Goal: Task Accomplishment & Management: Complete application form

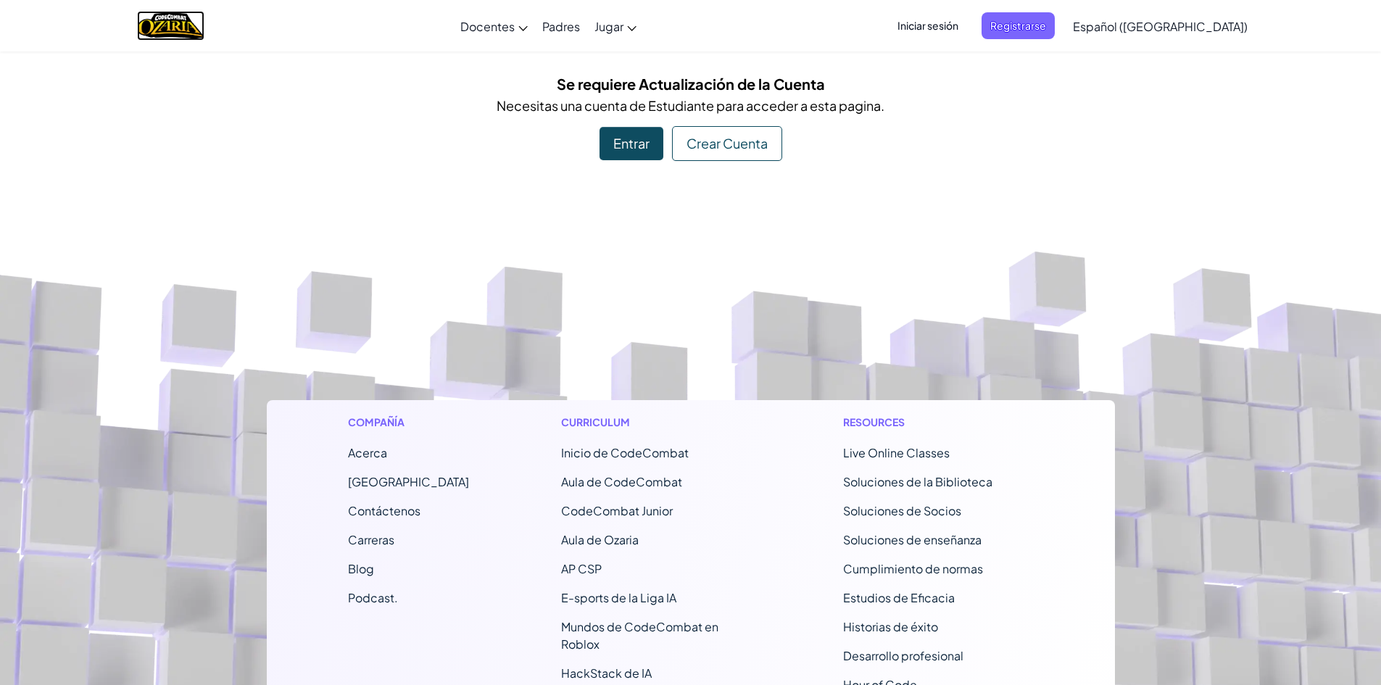
click at [190, 20] on img "Home" at bounding box center [170, 26] width 67 height 30
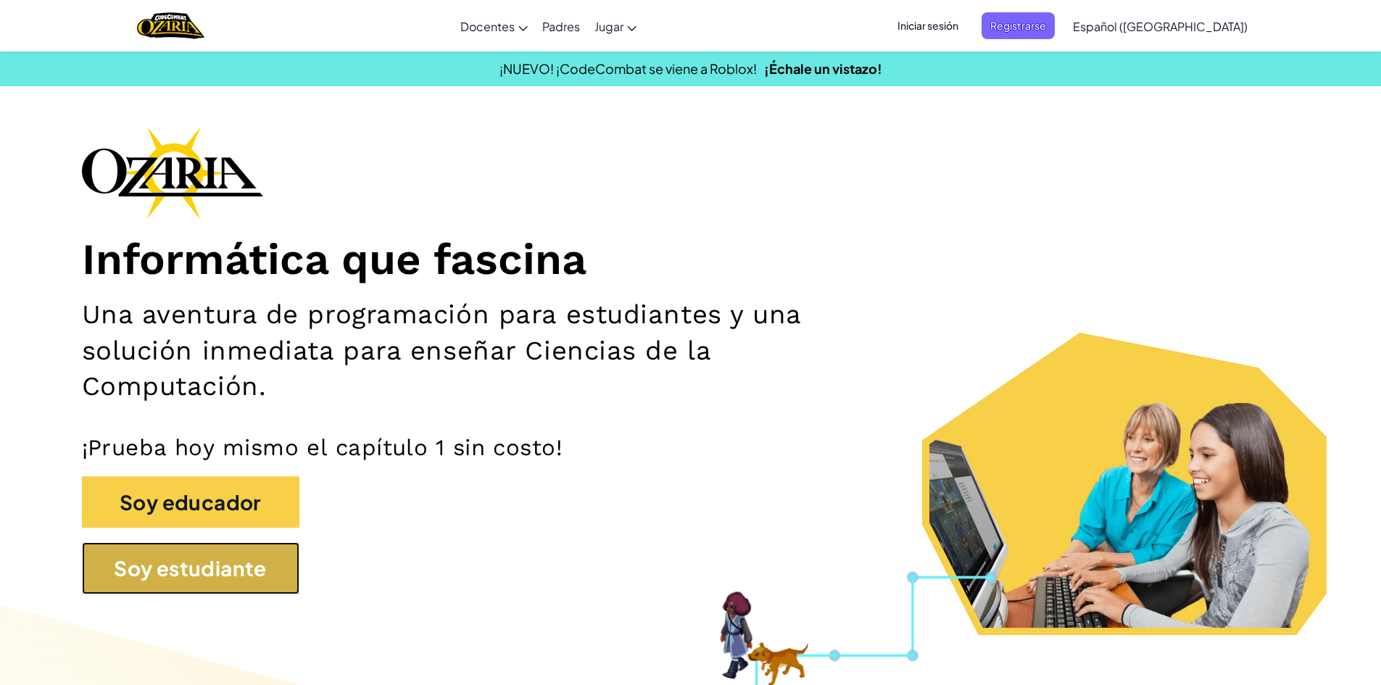
click at [141, 563] on button "Soy estudiante" at bounding box center [191, 568] width 218 height 52
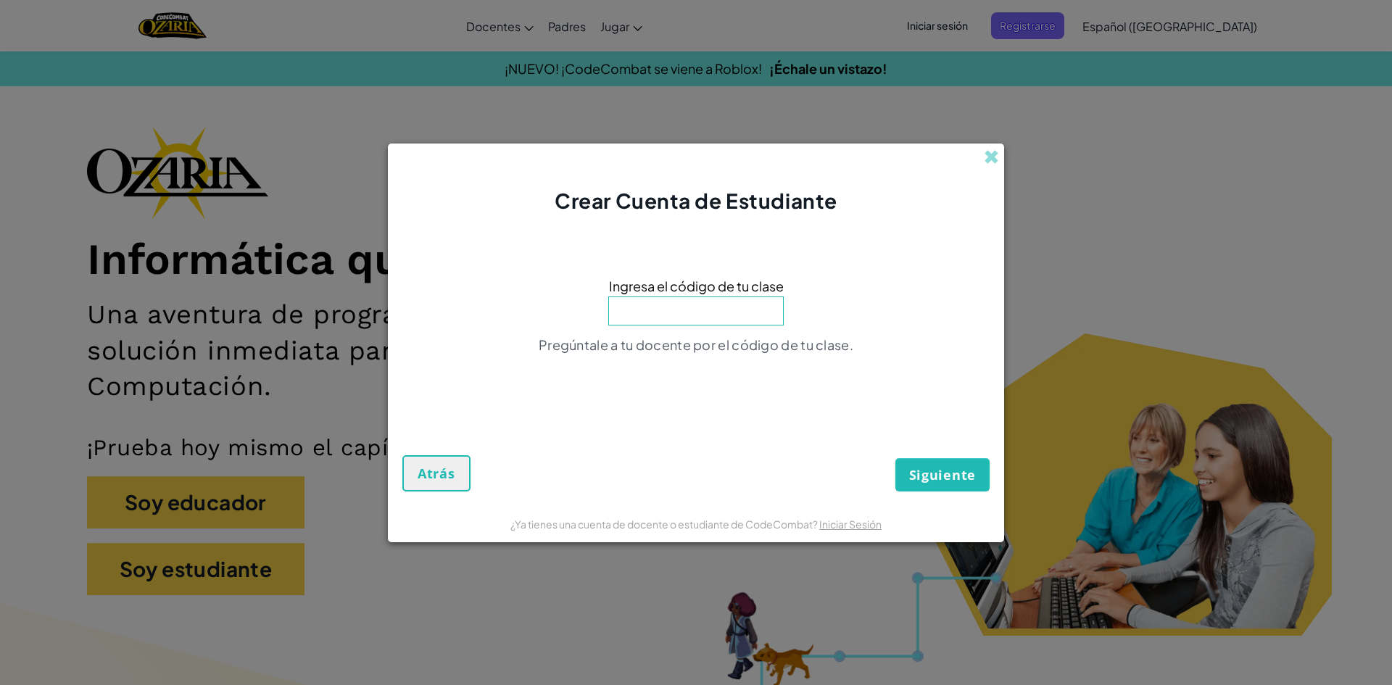
click at [658, 307] on input at bounding box center [695, 311] width 175 height 29
type input "PlayGoatSand"
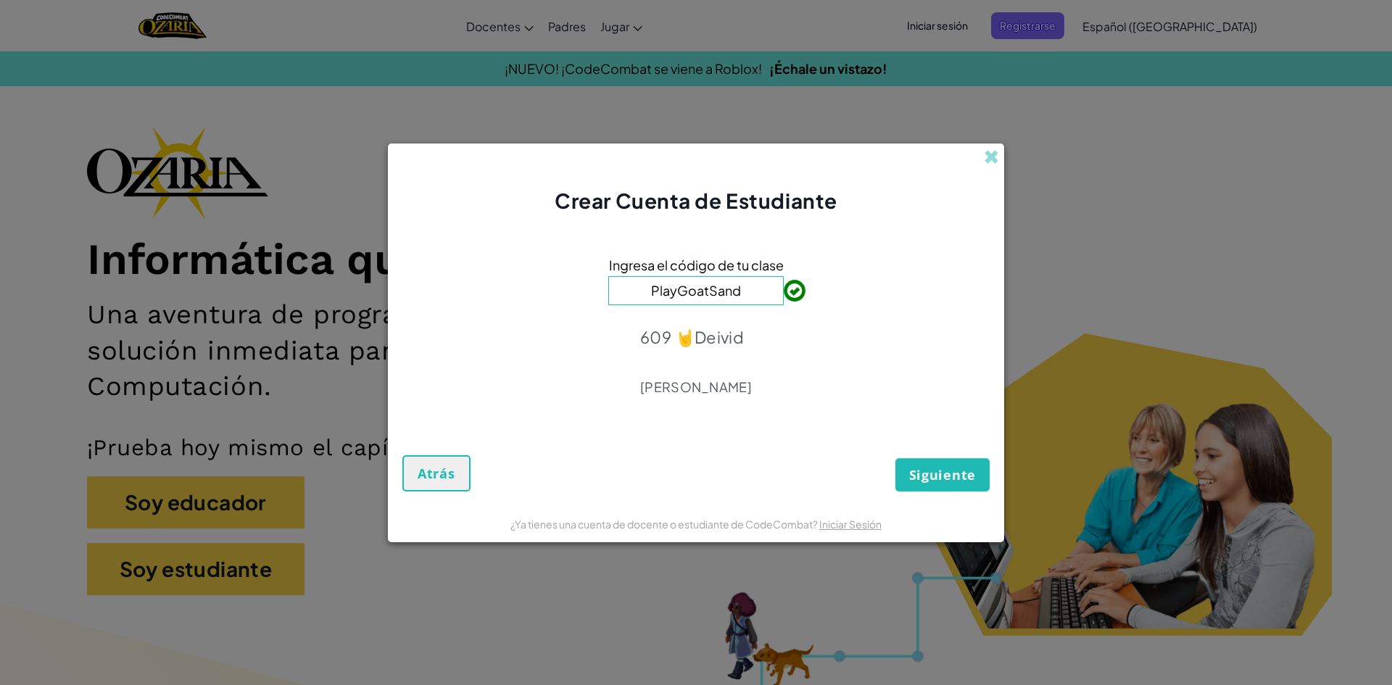
click at [930, 467] on span "Siguiente" at bounding box center [942, 474] width 67 height 17
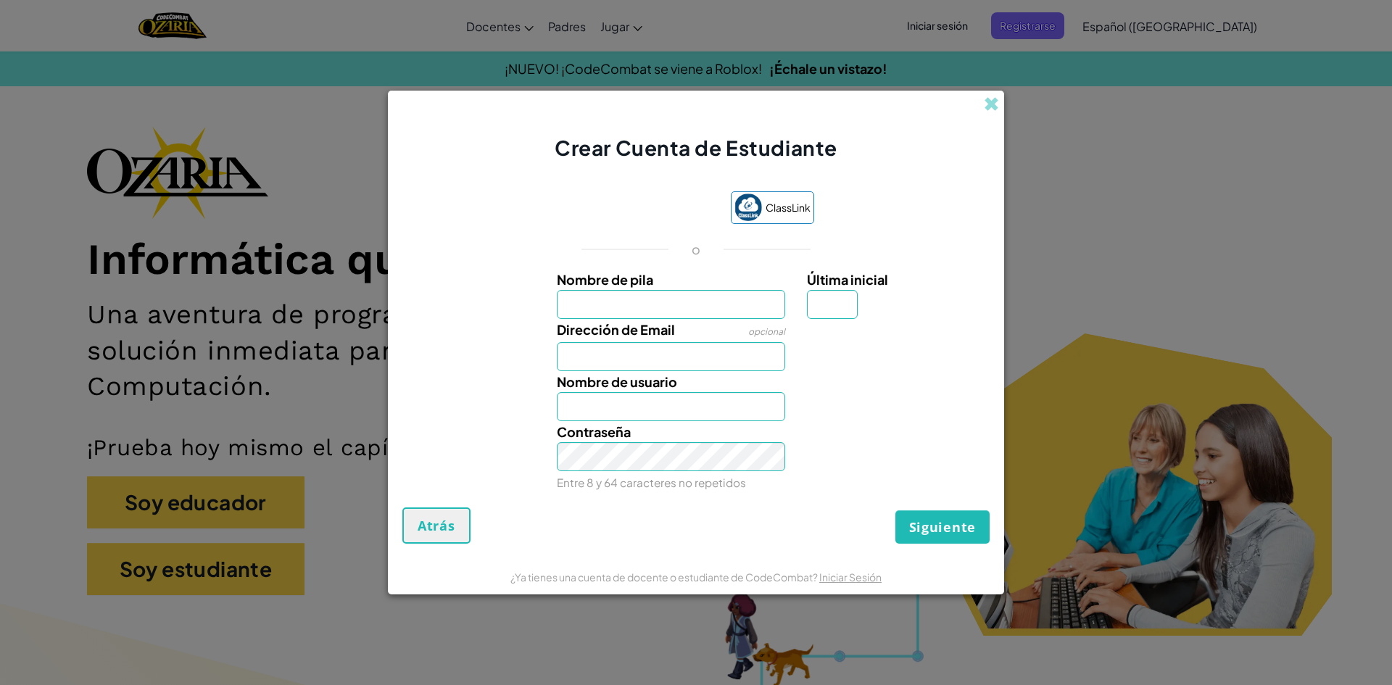
click at [654, 312] on input "Nombre de pila" at bounding box center [671, 304] width 229 height 29
type input "[PERSON_NAME]"
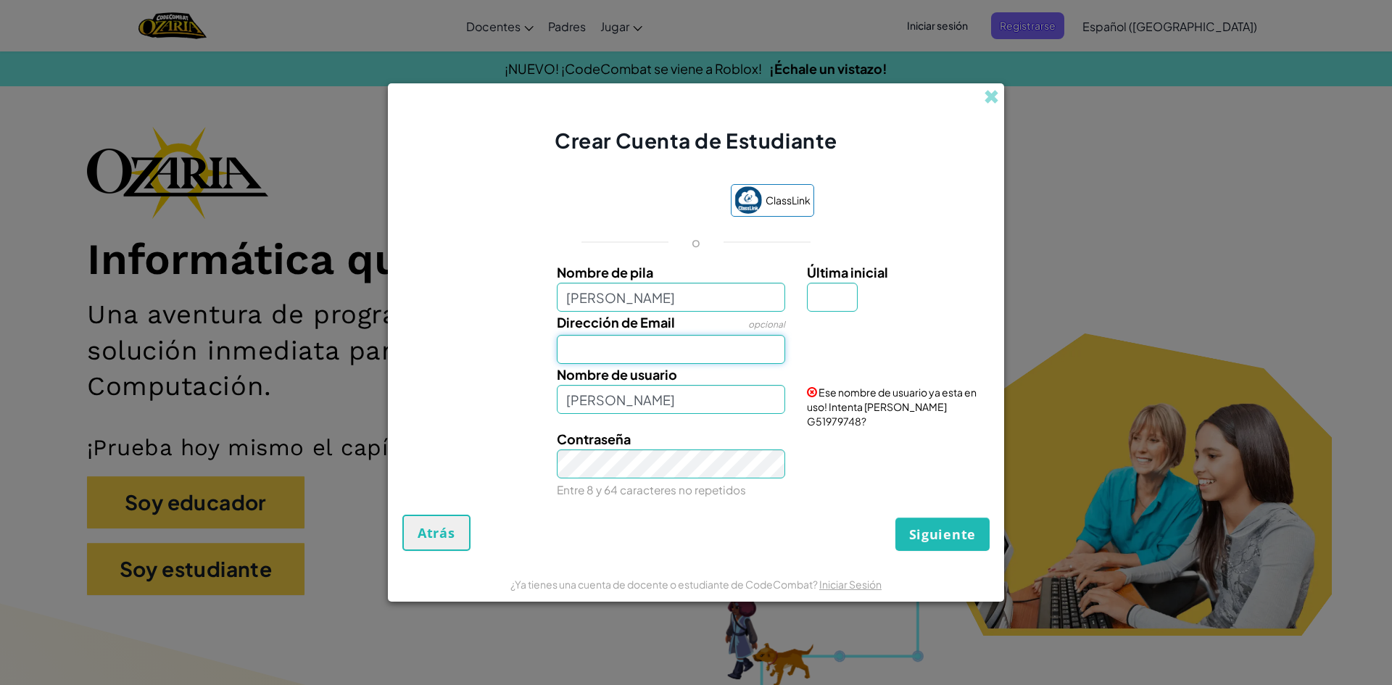
click at [587, 364] on input "Dirección de Email" at bounding box center [671, 349] width 229 height 29
type input "[EMAIL_ADDRESS][DOMAIN_NAME]"
drag, startPoint x: 590, startPoint y: 398, endPoint x: 579, endPoint y: 407, distance: 14.5
click at [590, 399] on input "[PERSON_NAME]" at bounding box center [671, 399] width 229 height 29
type input "[PERSON_NAME] GA"
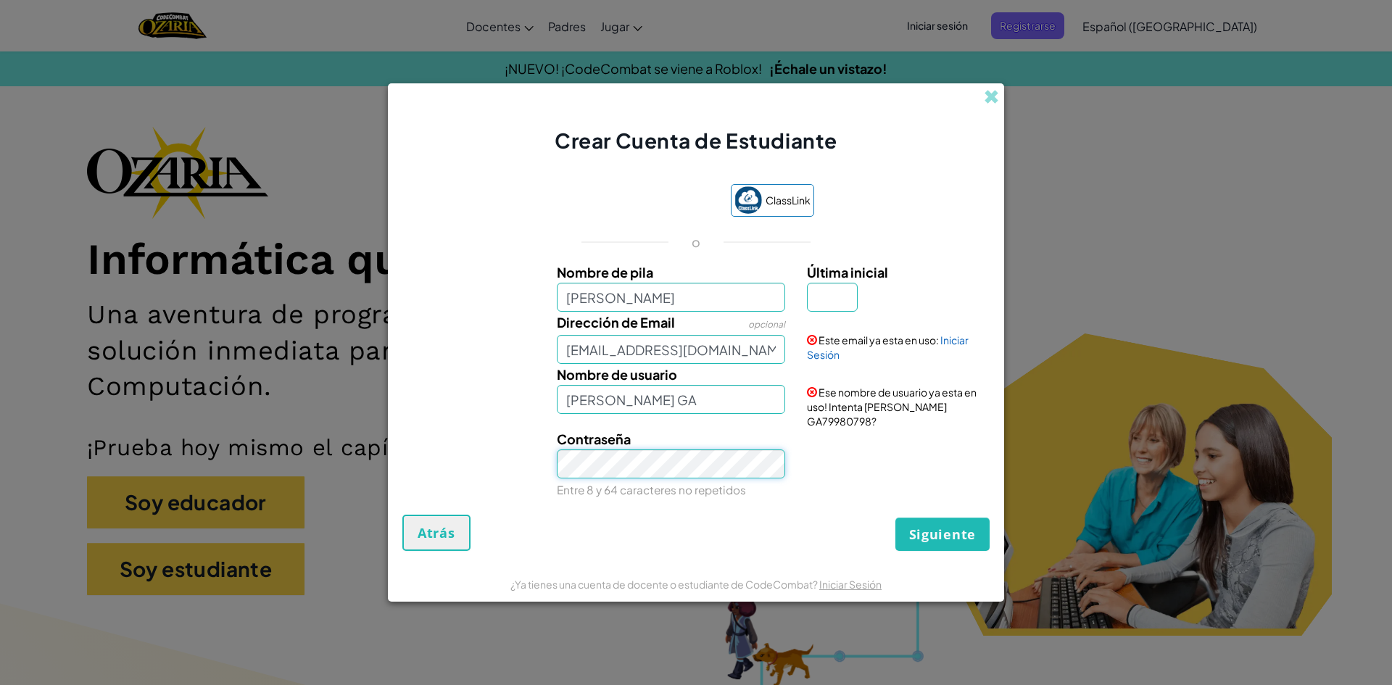
click at [895, 518] on button "Siguiente" at bounding box center [942, 534] width 94 height 33
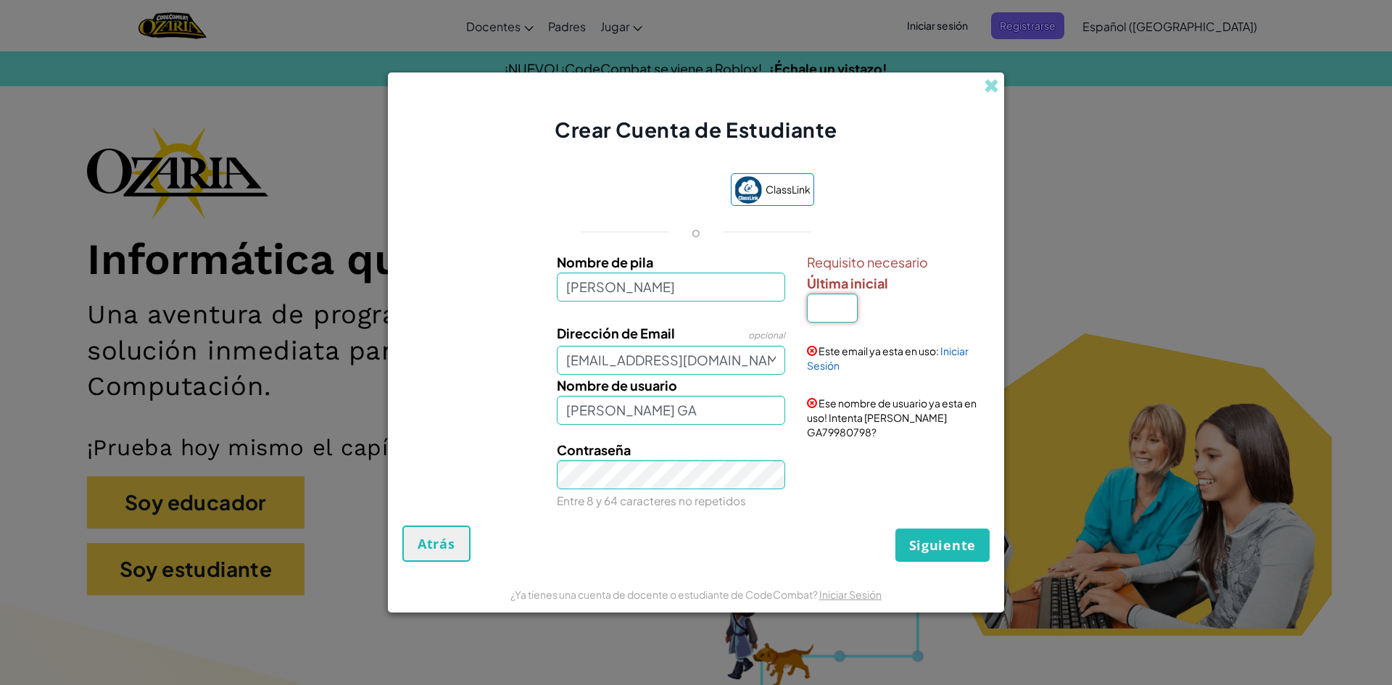
click at [833, 323] on input "Última inicial" at bounding box center [832, 308] width 51 height 29
type input "A"
click at [956, 537] on span "Siguiente" at bounding box center [942, 545] width 67 height 17
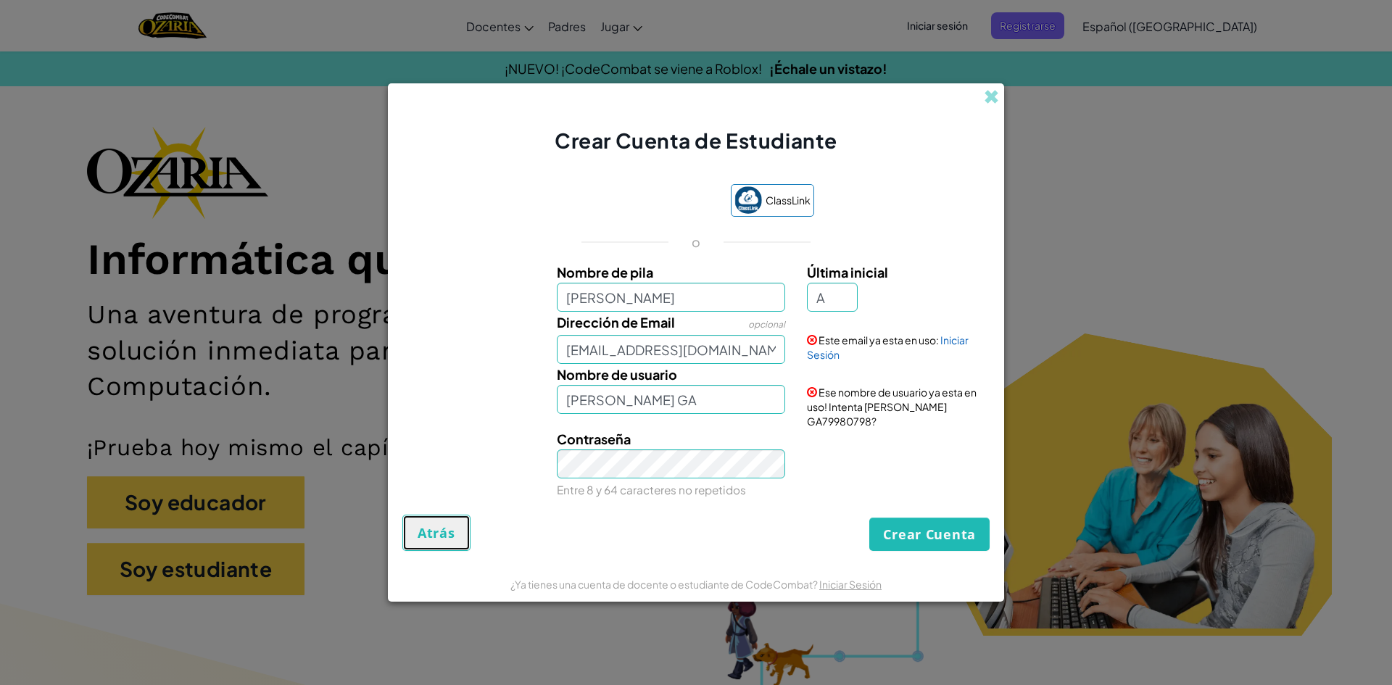
click at [431, 524] on span "Atrás" at bounding box center [437, 532] width 38 height 17
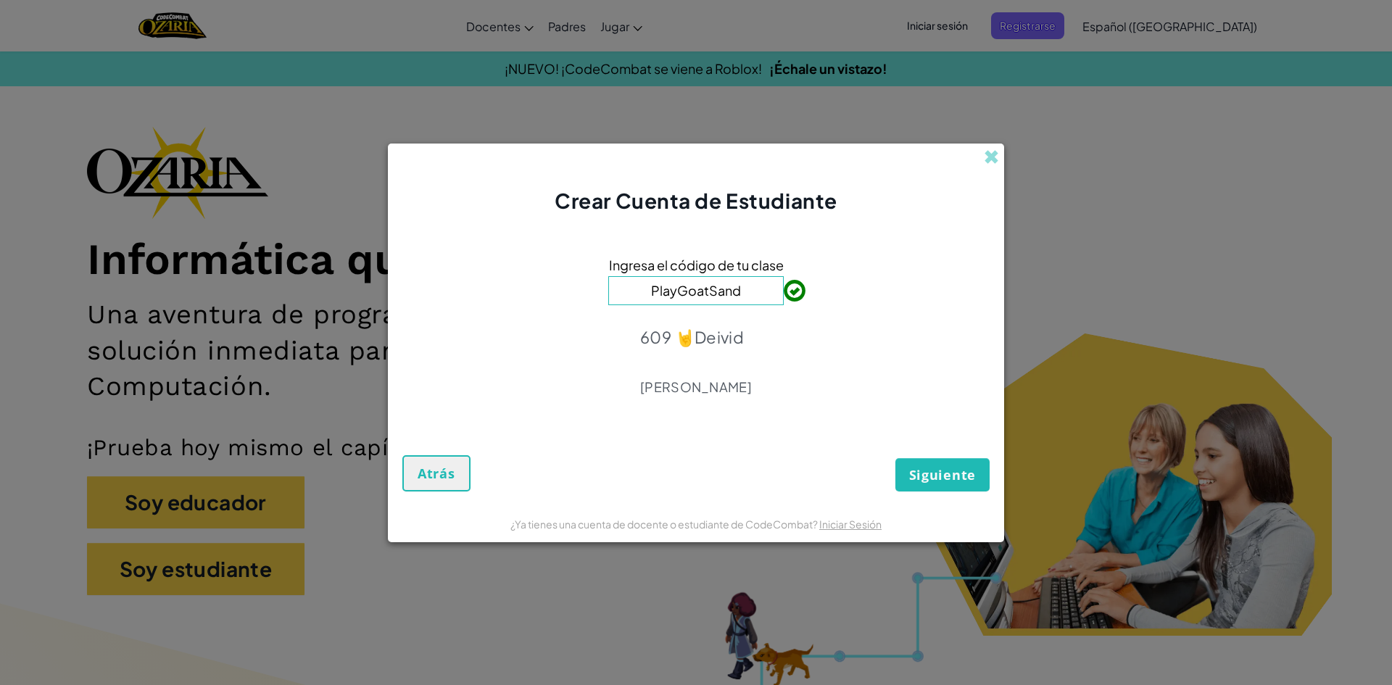
click at [938, 492] on form "Ingresa el código de tu clase PlayGoatSand 609 🤘[PERSON_NAME] [PERSON_NAME] Atr…" at bounding box center [696, 360] width 616 height 291
click at [925, 471] on span "Siguiente" at bounding box center [942, 474] width 67 height 17
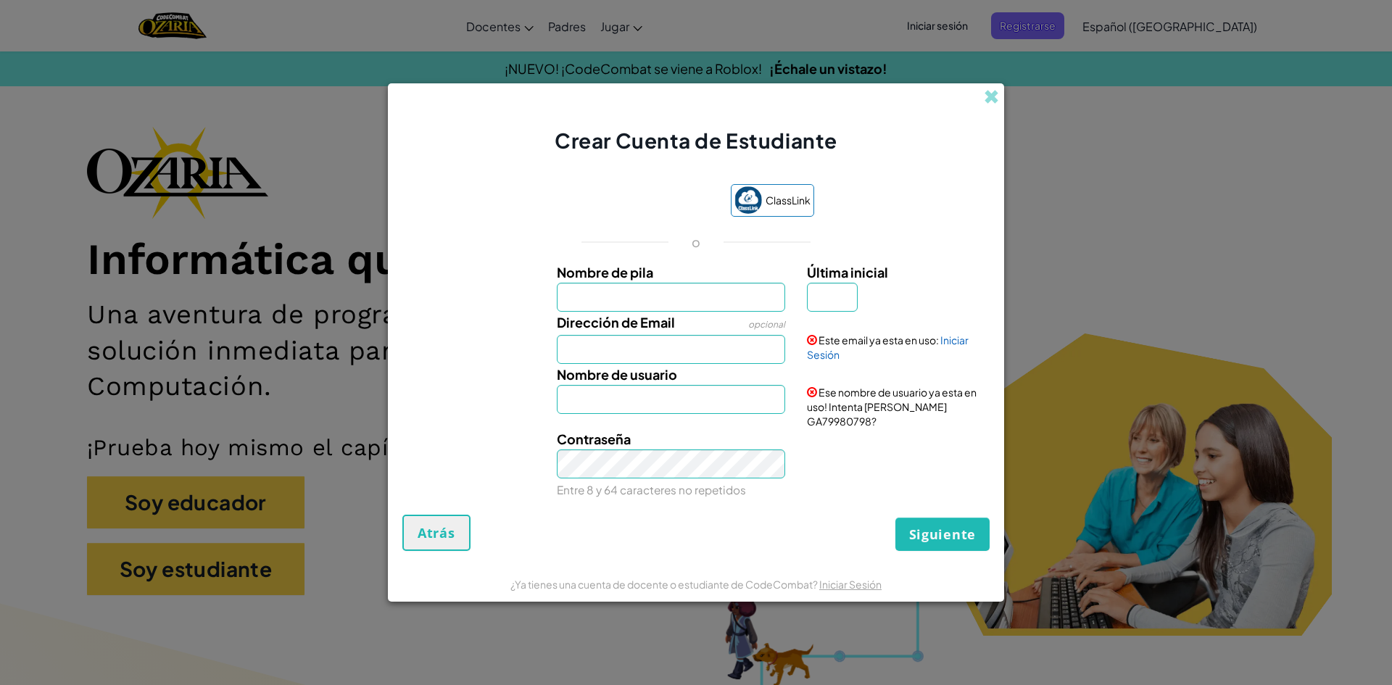
click at [817, 397] on span at bounding box center [812, 392] width 10 height 10
click at [814, 421] on span "Ese nombre de usuario ya esta en uso! Intenta [PERSON_NAME] GA79980798?" at bounding box center [892, 407] width 170 height 42
click at [994, 104] on span at bounding box center [991, 96] width 15 height 15
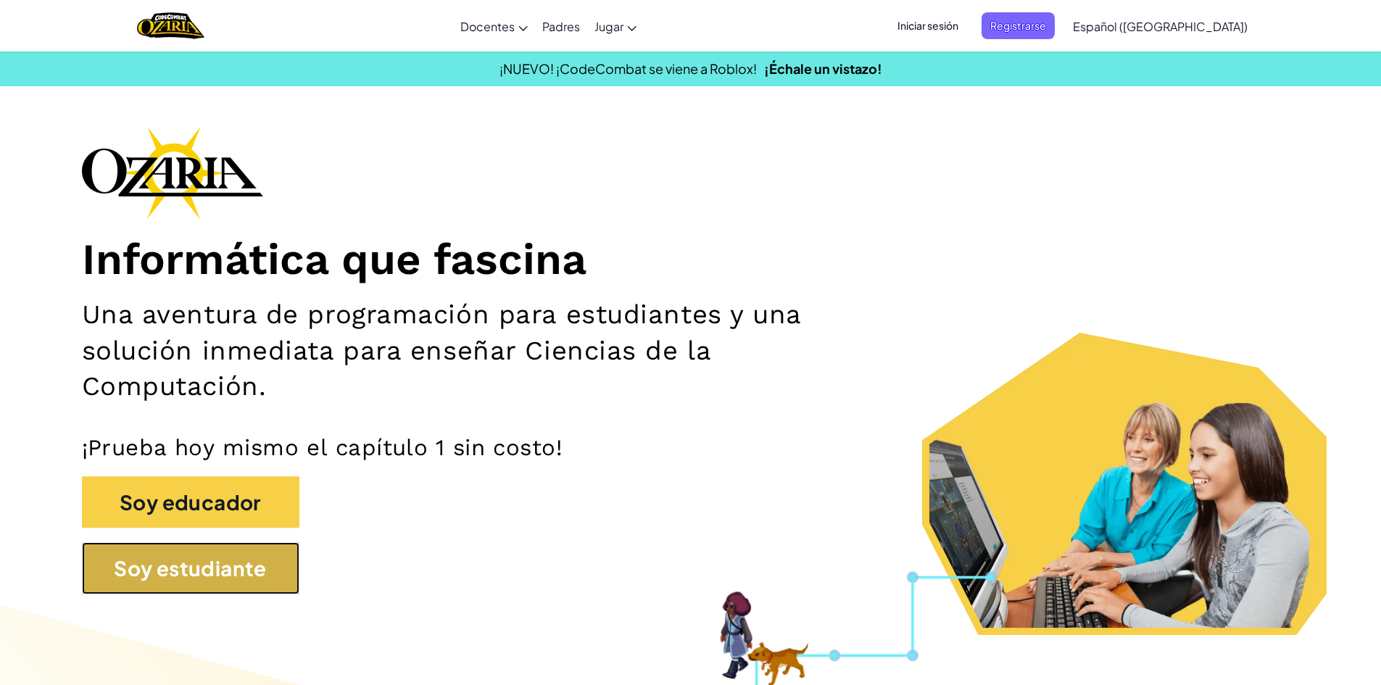
click at [239, 565] on button "Soy estudiante" at bounding box center [191, 568] width 218 height 52
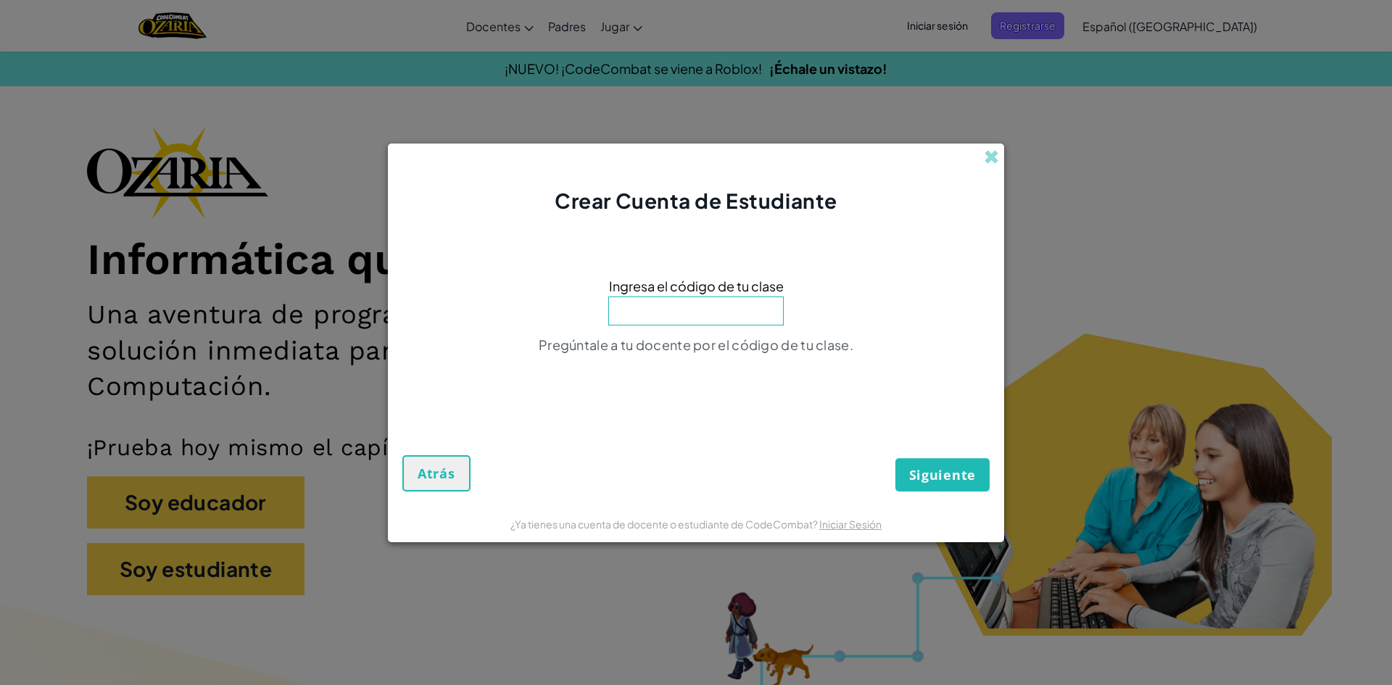
click at [685, 297] on input at bounding box center [695, 311] width 175 height 29
type input "PlayGoatSand"
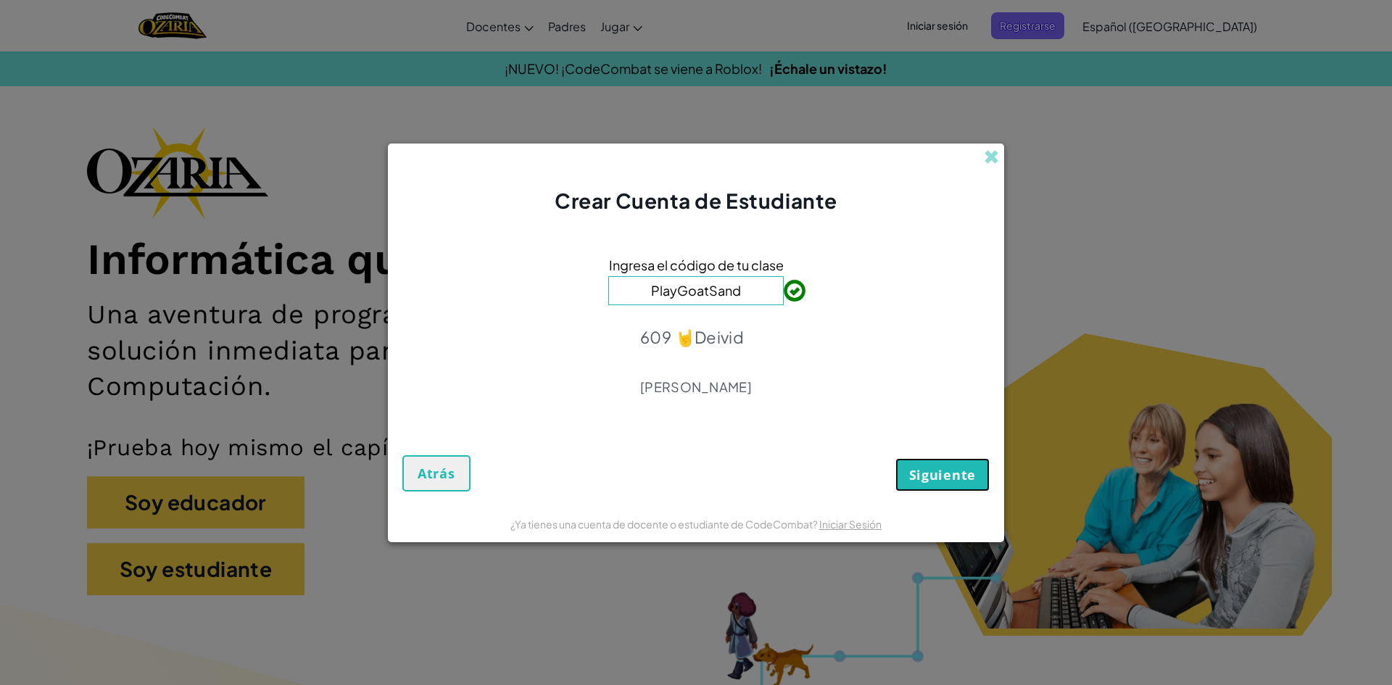
click at [948, 478] on span "Siguiente" at bounding box center [942, 474] width 67 height 17
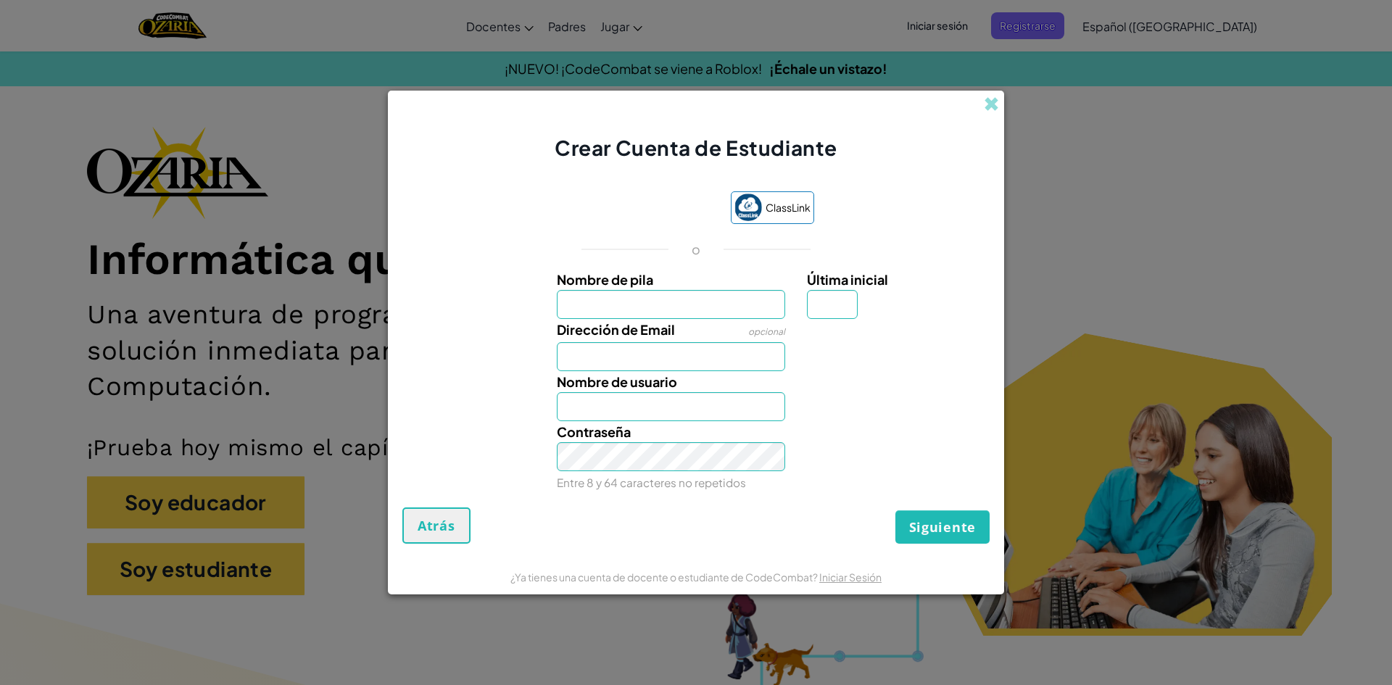
click at [614, 302] on input "Nombre de pila" at bounding box center [671, 304] width 229 height 29
type input "[PERSON_NAME]"
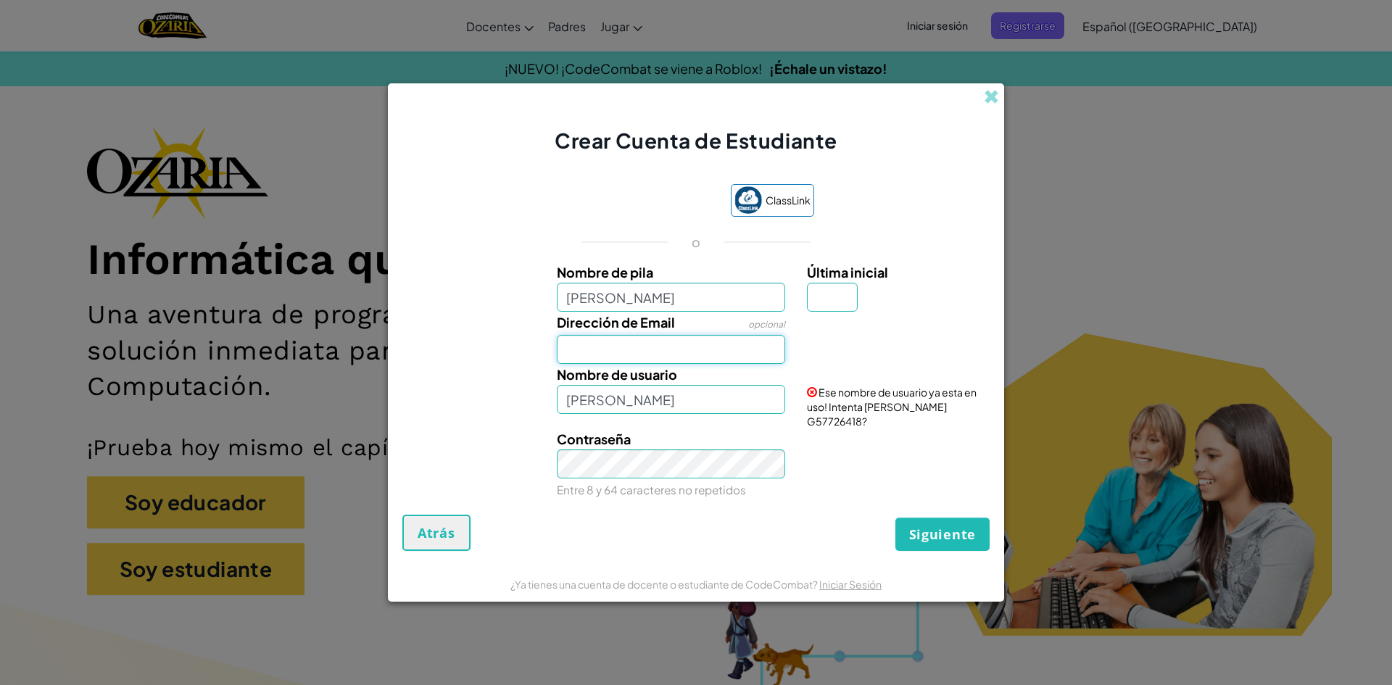
click at [621, 360] on input "Dirección de Email" at bounding box center [671, 349] width 229 height 29
type input "[EMAIL_ADDRESS][DOMAIN_NAME]"
click at [644, 411] on input "[PERSON_NAME]" at bounding box center [671, 399] width 229 height 29
click at [837, 302] on input "Última inicial" at bounding box center [832, 297] width 51 height 29
type input "A"
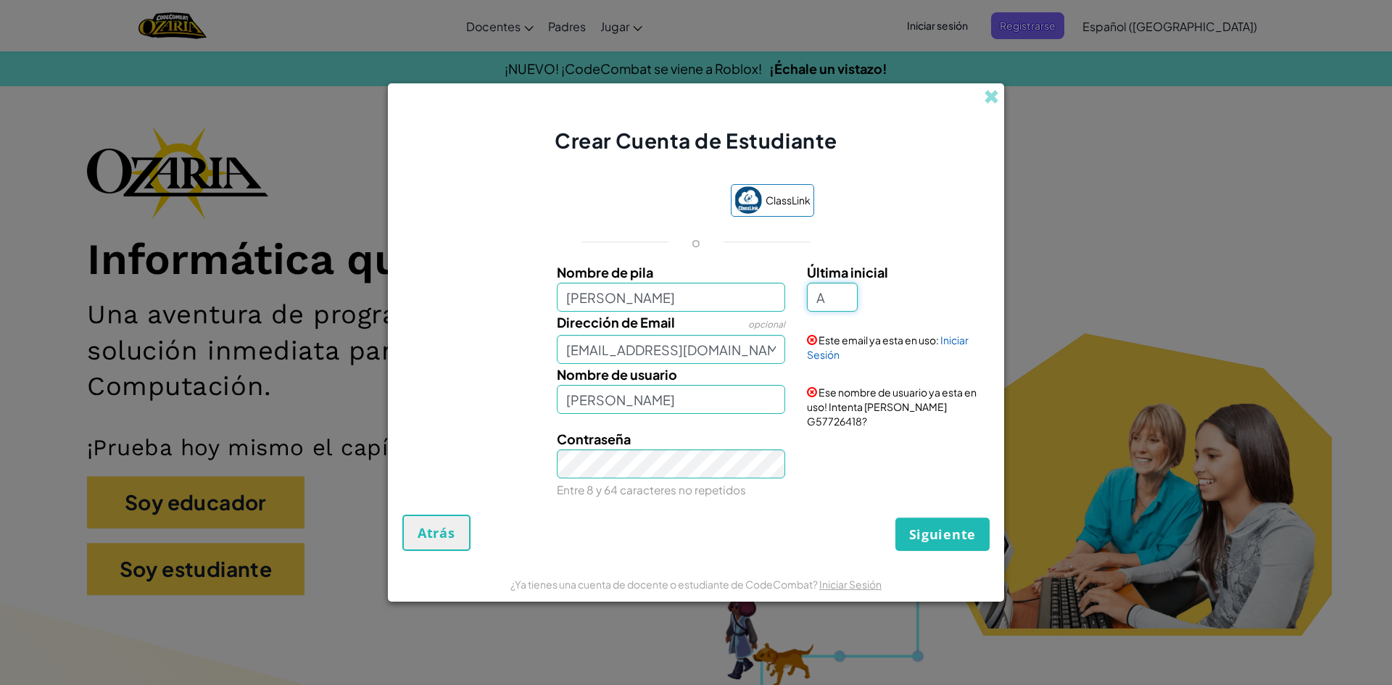
type input "[PERSON_NAME] GA"
click at [920, 529] on span "Siguiente" at bounding box center [942, 534] width 67 height 17
click at [685, 405] on input "[PERSON_NAME] GA" at bounding box center [671, 399] width 229 height 29
drag, startPoint x: 977, startPoint y: 125, endPoint x: 995, endPoint y: 101, distance: 30.2
click at [985, 116] on div "Crear Cuenta de Estudiante" at bounding box center [696, 119] width 616 height 72
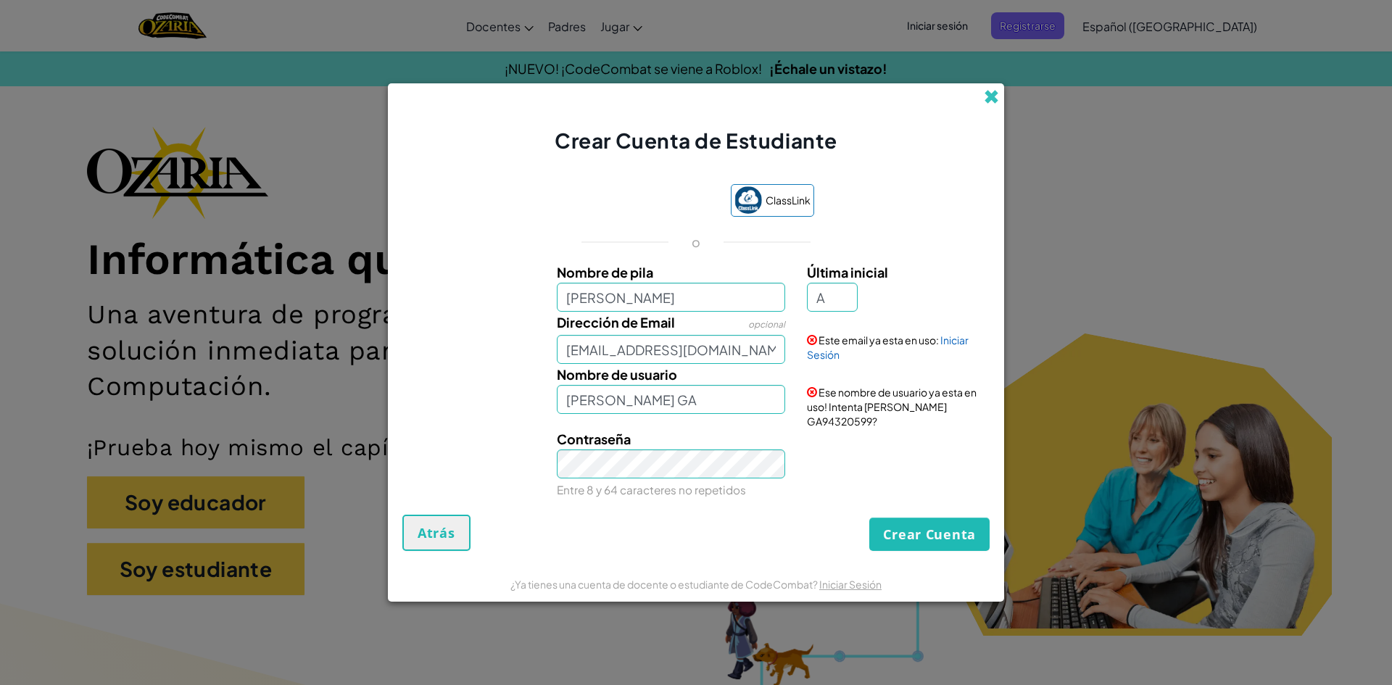
click at [995, 101] on span at bounding box center [991, 96] width 15 height 15
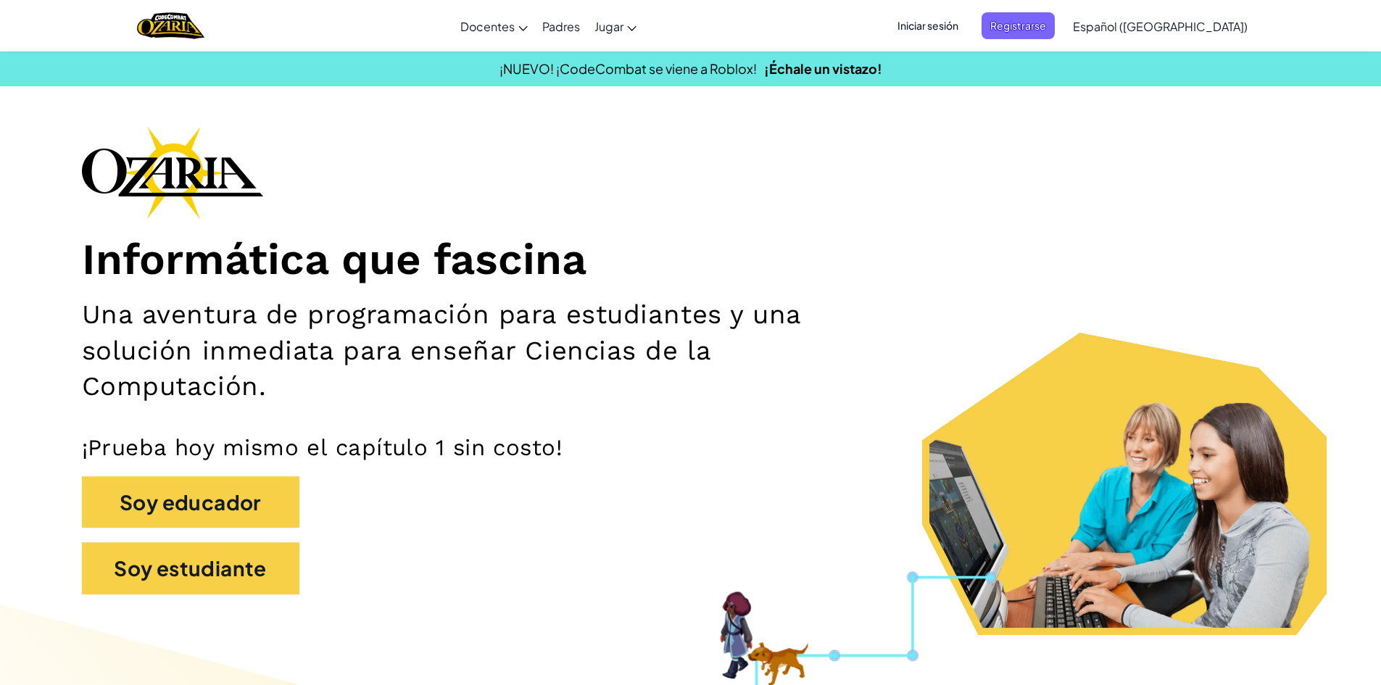
click at [967, 35] on span "Iniciar sesión" at bounding box center [928, 25] width 78 height 27
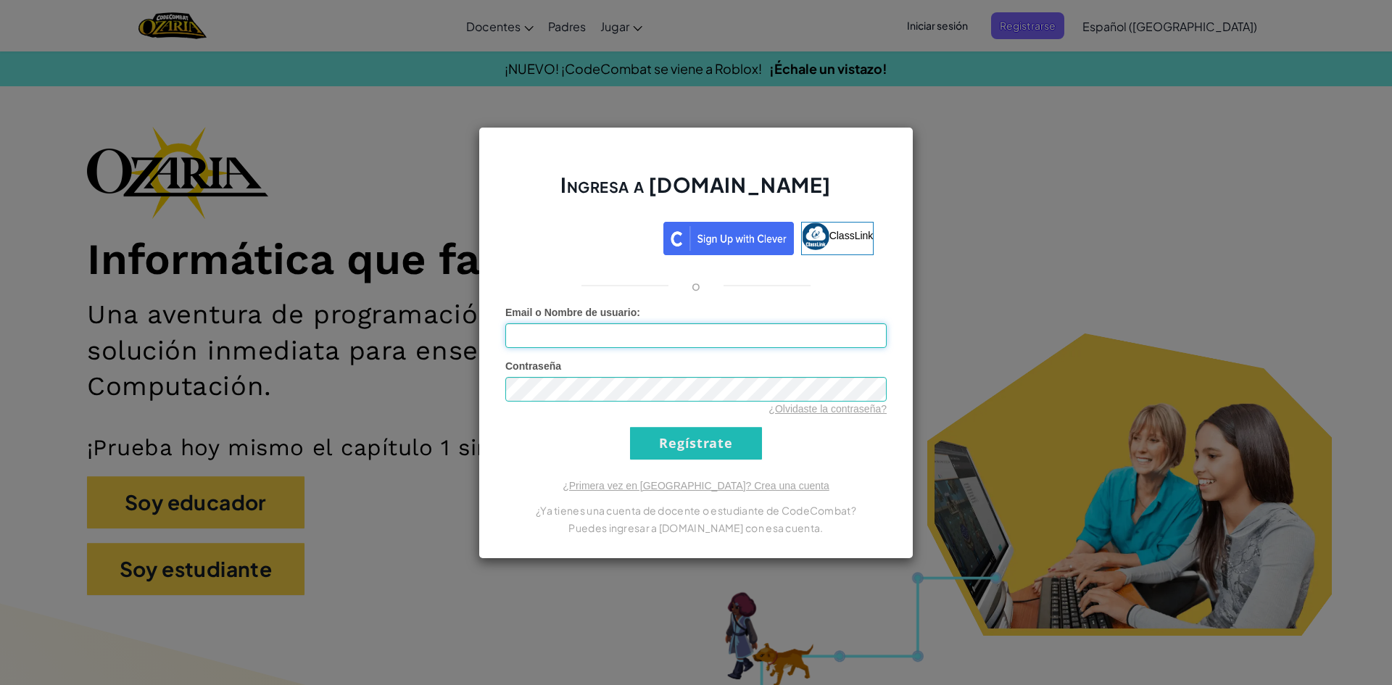
click at [655, 336] on input "Email o Nombre de usuario :" at bounding box center [695, 335] width 381 height 25
type input "[EMAIL_ADDRESS][DOMAIN_NAME]"
click at [630, 427] on input "Regístrate" at bounding box center [696, 443] width 132 height 33
